Goal: Find specific page/section: Find specific page/section

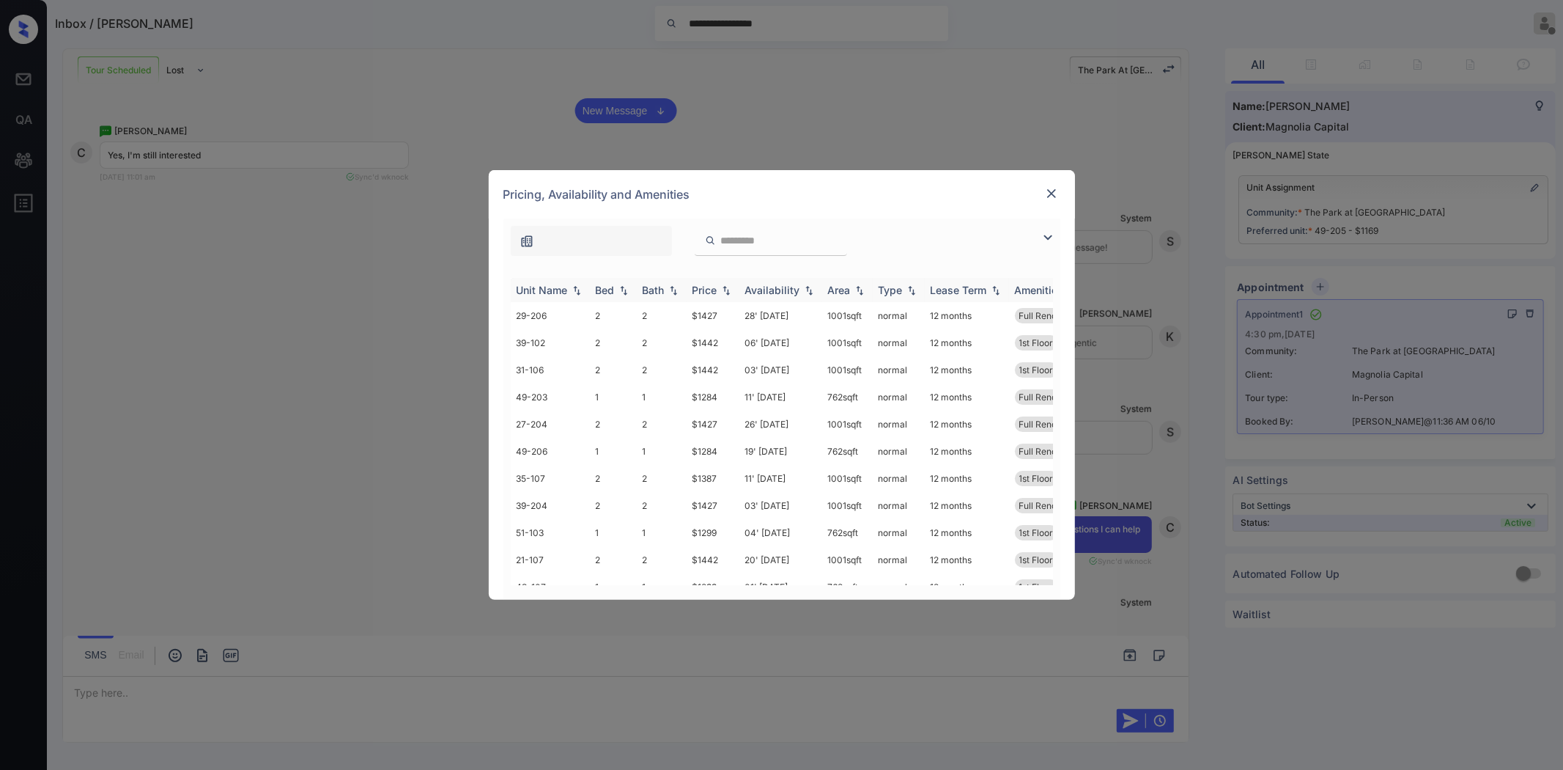
click at [771, 296] on th "Availability" at bounding box center [780, 290] width 83 height 24
click at [771, 295] on th "Availability" at bounding box center [780, 290] width 83 height 24
click at [1058, 189] on img at bounding box center [1051, 193] width 15 height 15
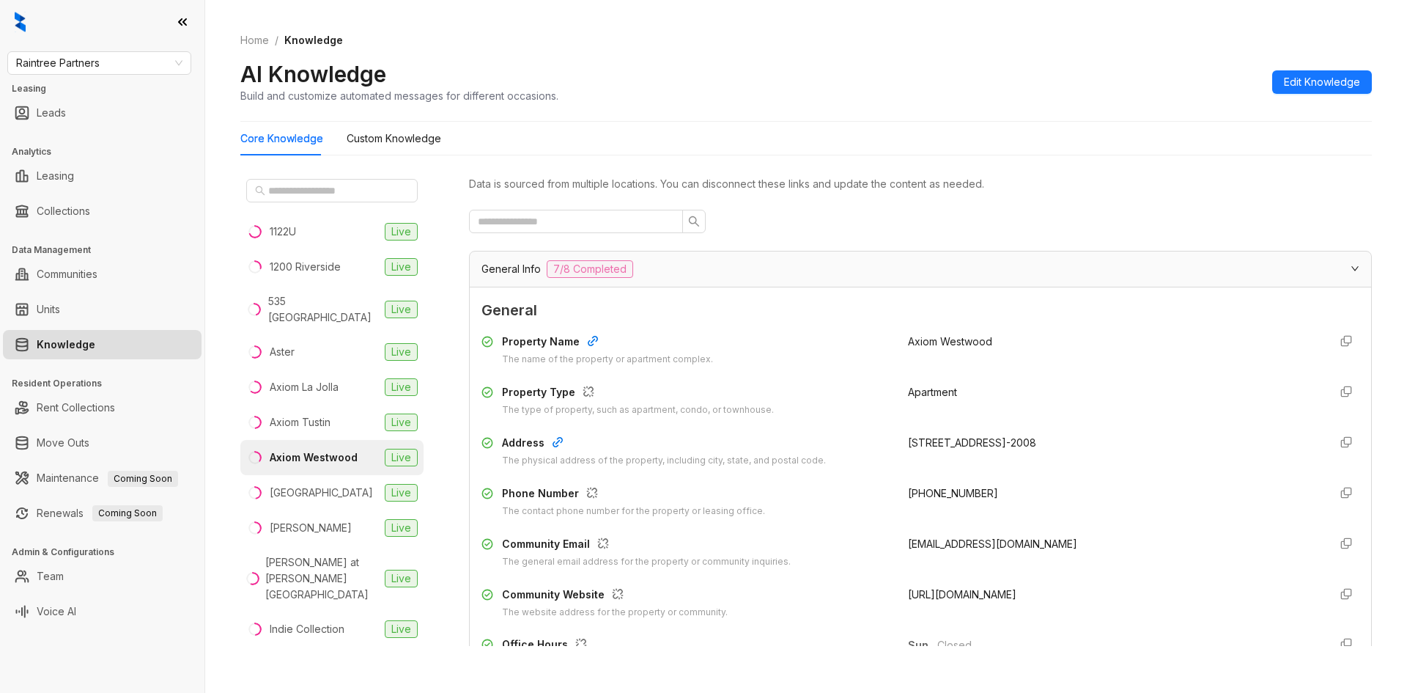
scroll to position [275, 0]
